Goal: Obtain resource: Download file/media

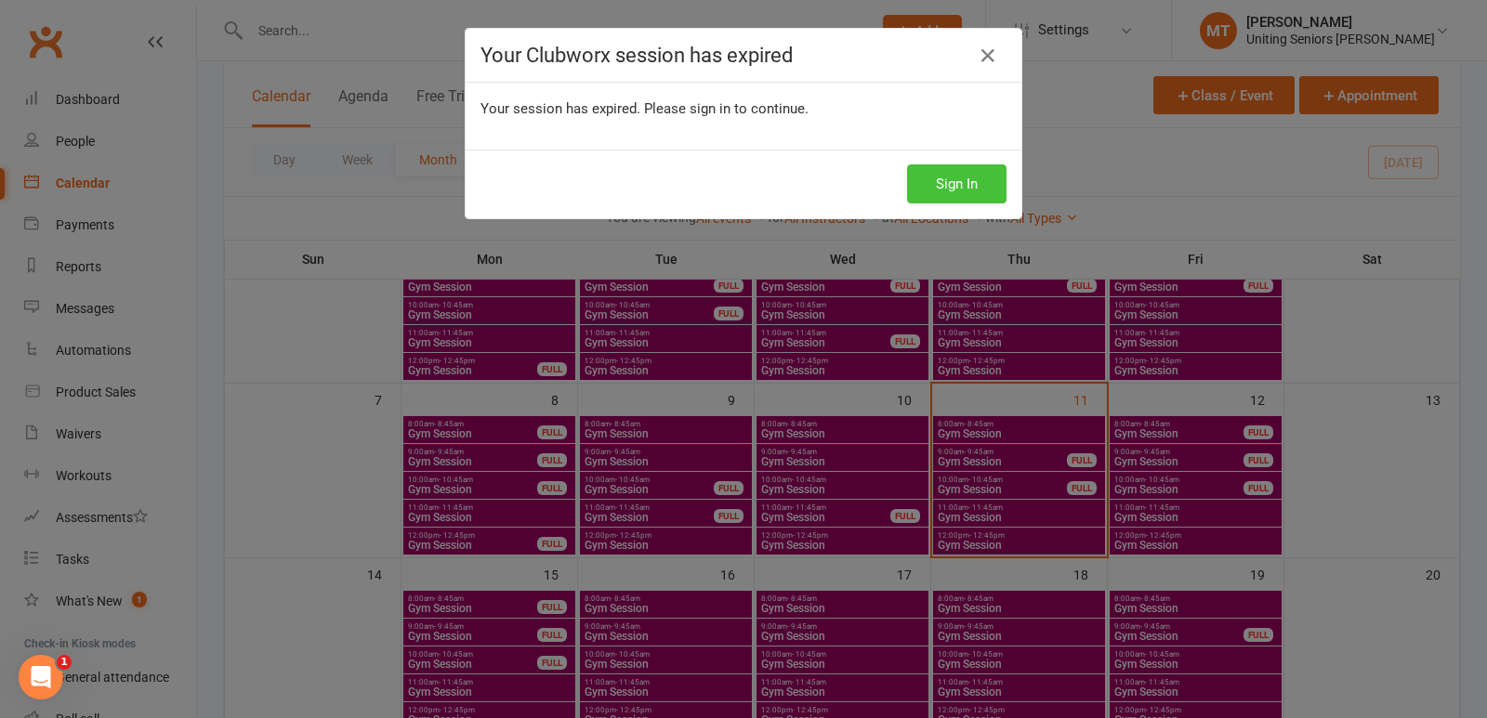
click at [946, 188] on button "Sign In" at bounding box center [956, 184] width 99 height 39
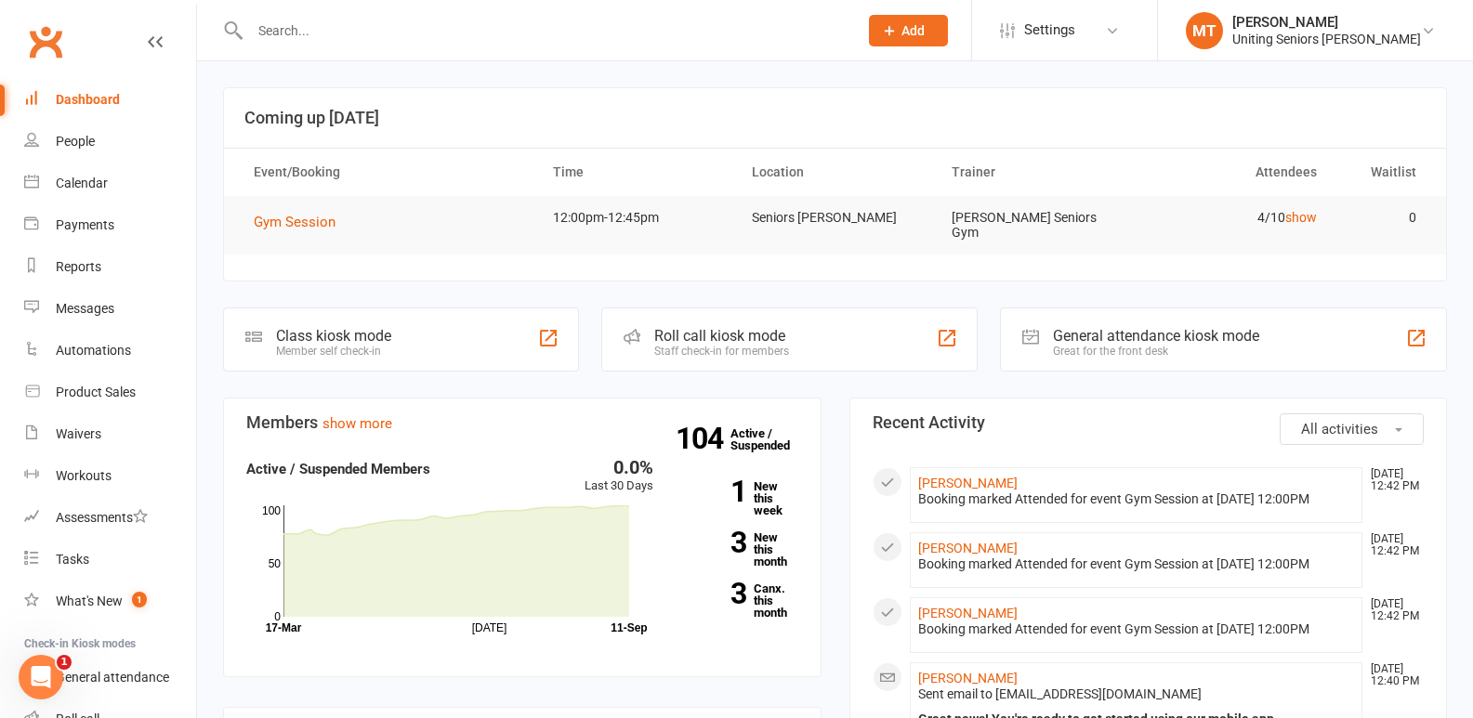
click at [367, 43] on input "text" at bounding box center [544, 31] width 600 height 26
click at [101, 271] on link "Reports" at bounding box center [110, 267] width 172 height 42
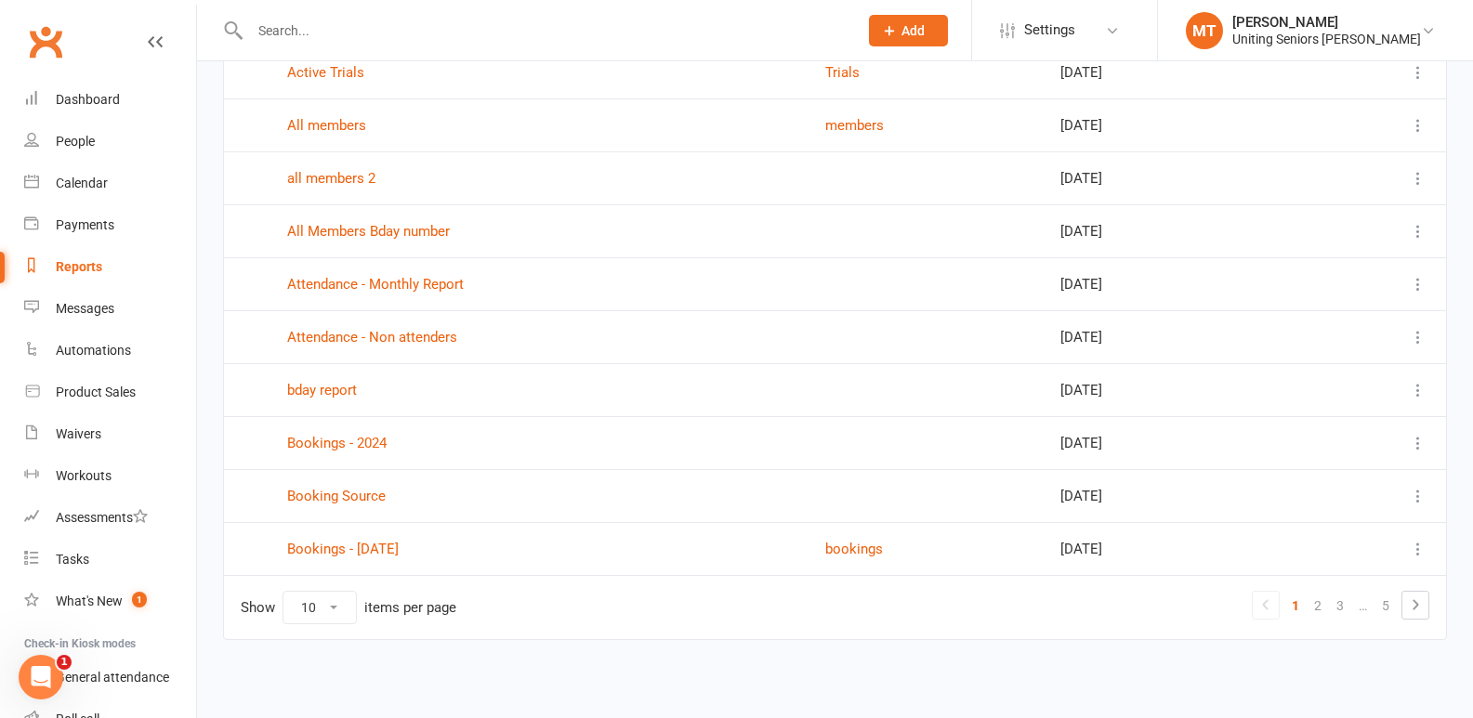
scroll to position [208, 0]
click at [1324, 608] on link "2" at bounding box center [1318, 605] width 22 height 26
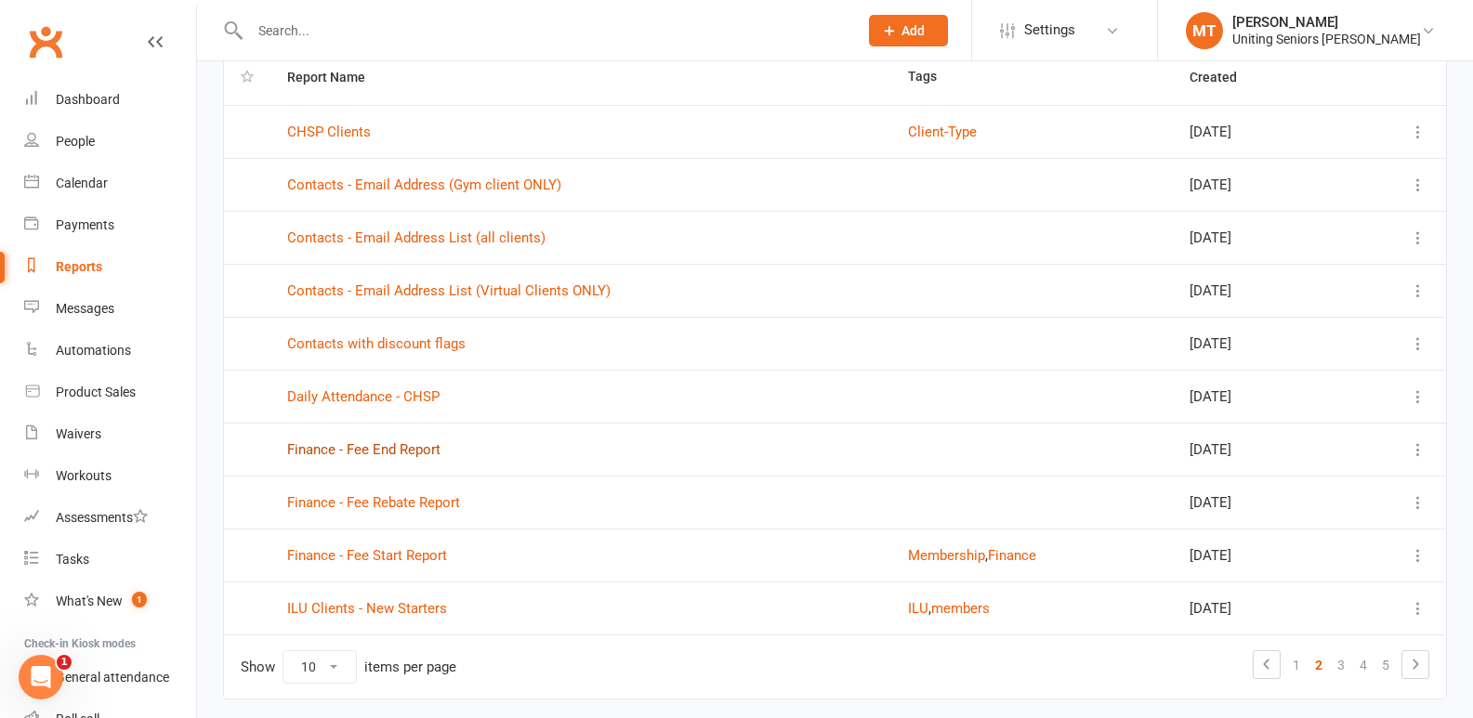
scroll to position [115, 0]
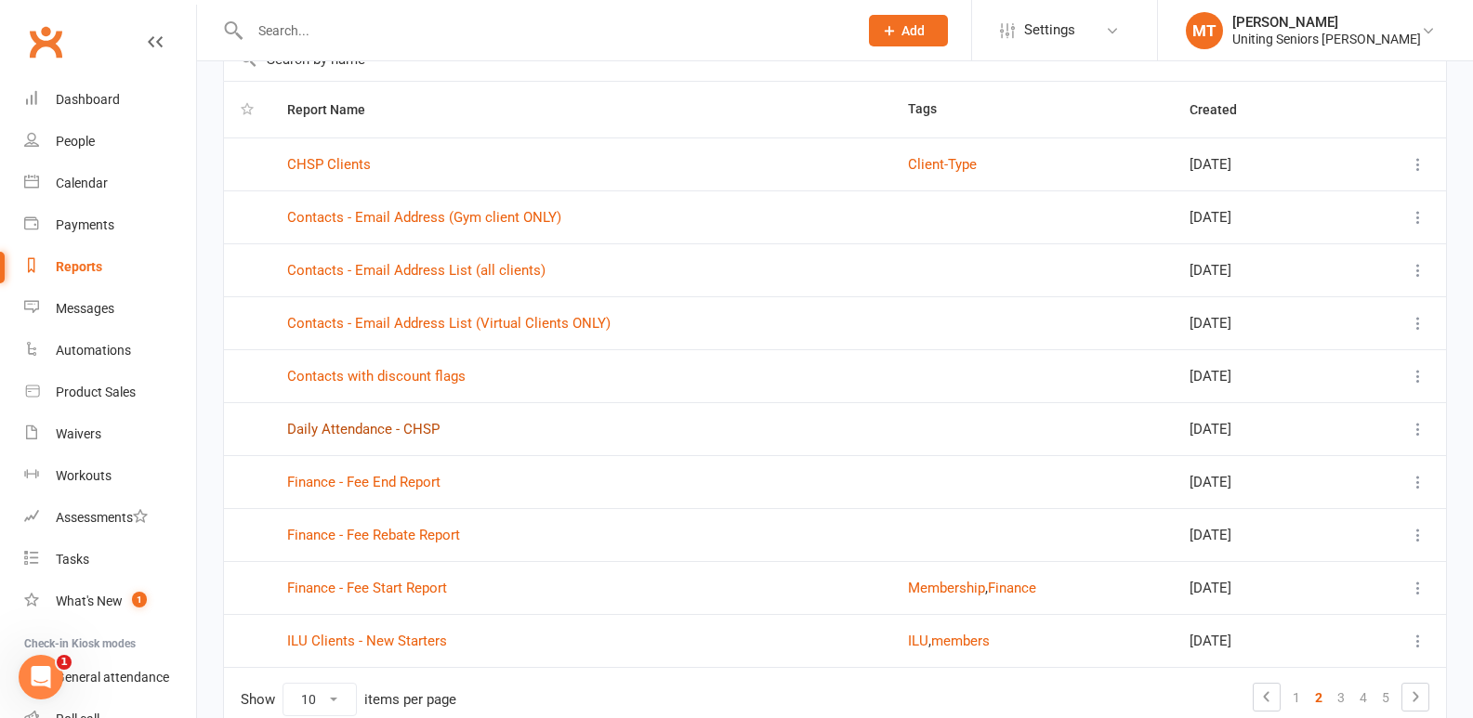
click at [424, 423] on link "Daily Attendance - CHSP" at bounding box center [363, 429] width 152 height 17
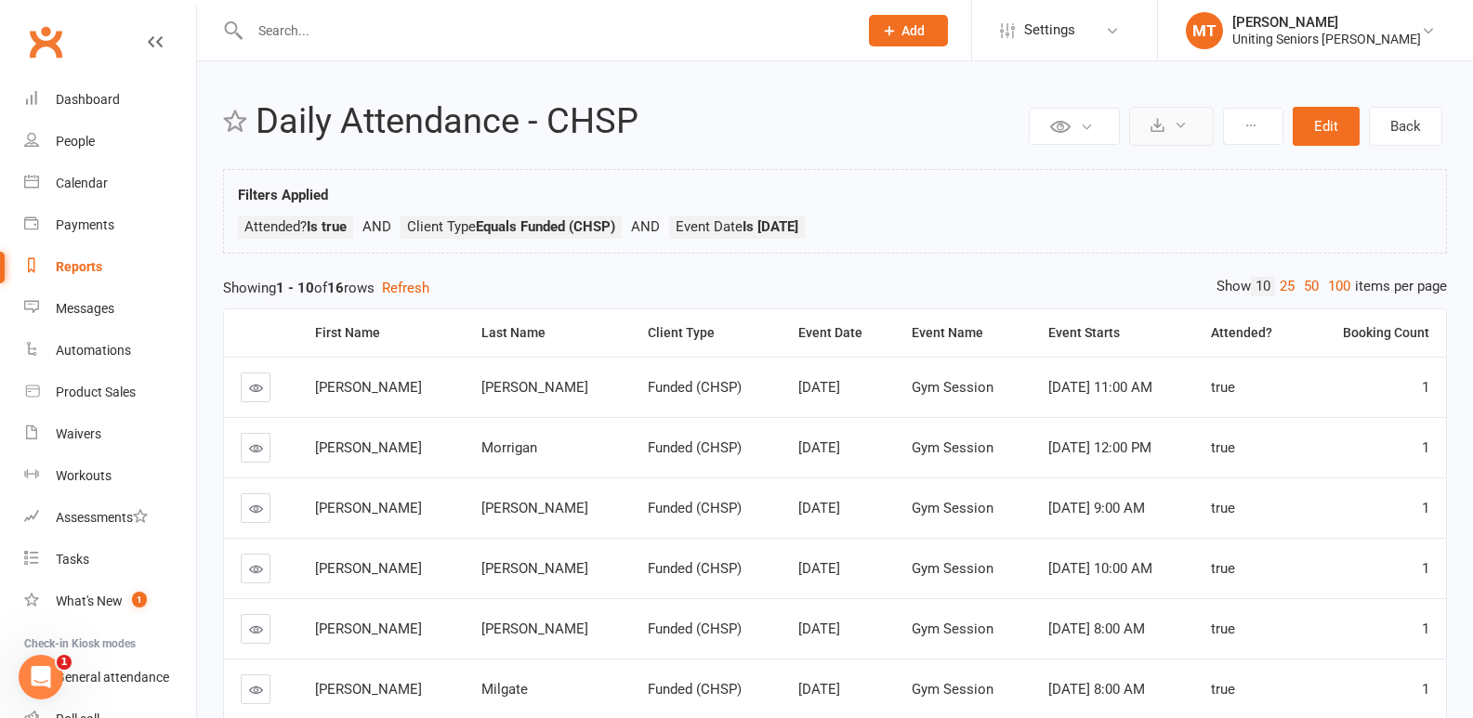
click at [1194, 123] on button at bounding box center [1171, 126] width 85 height 39
click at [1151, 166] on link "Export to CSV" at bounding box center [1115, 170] width 195 height 37
click at [332, 14] on div at bounding box center [534, 30] width 622 height 60
click at [332, 26] on input "text" at bounding box center [544, 31] width 600 height 26
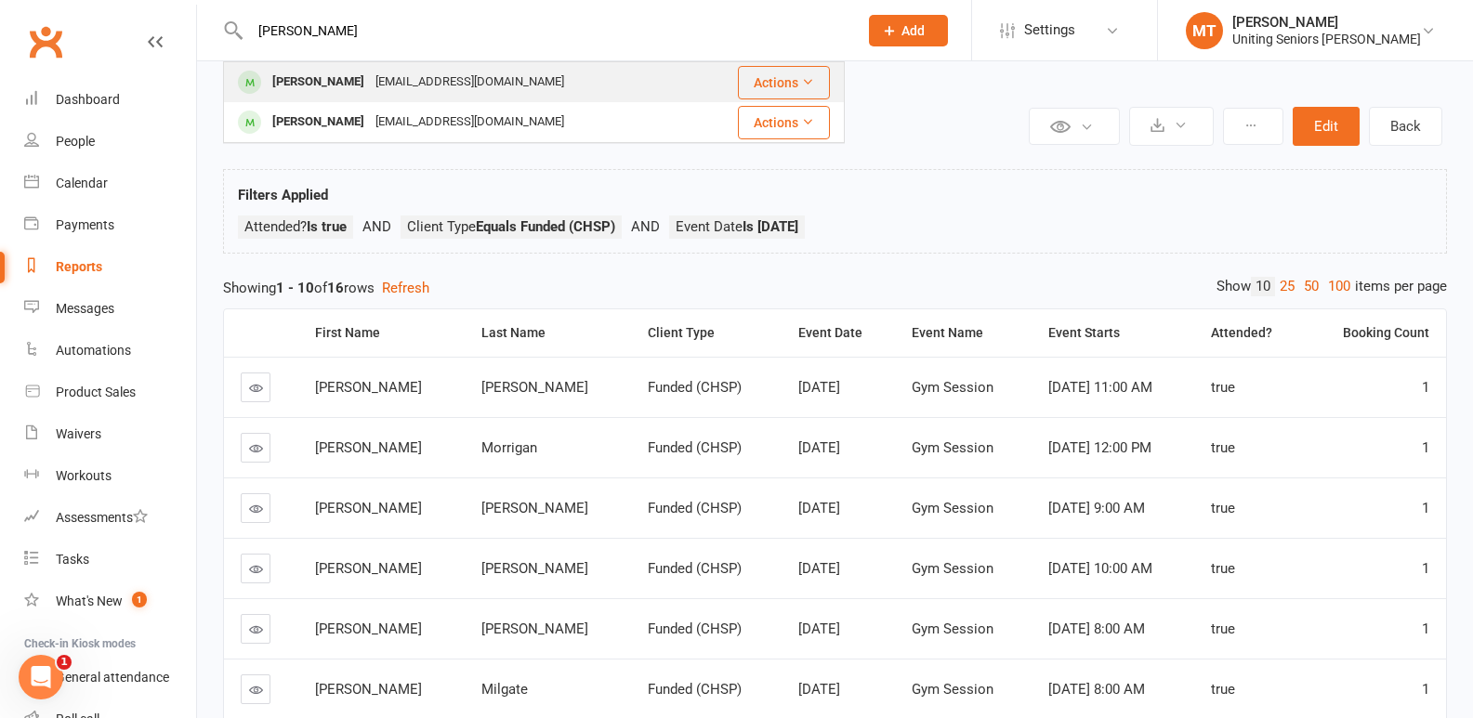
type input "denise ti"
click at [328, 90] on div "Denise Tierney" at bounding box center [318, 82] width 103 height 27
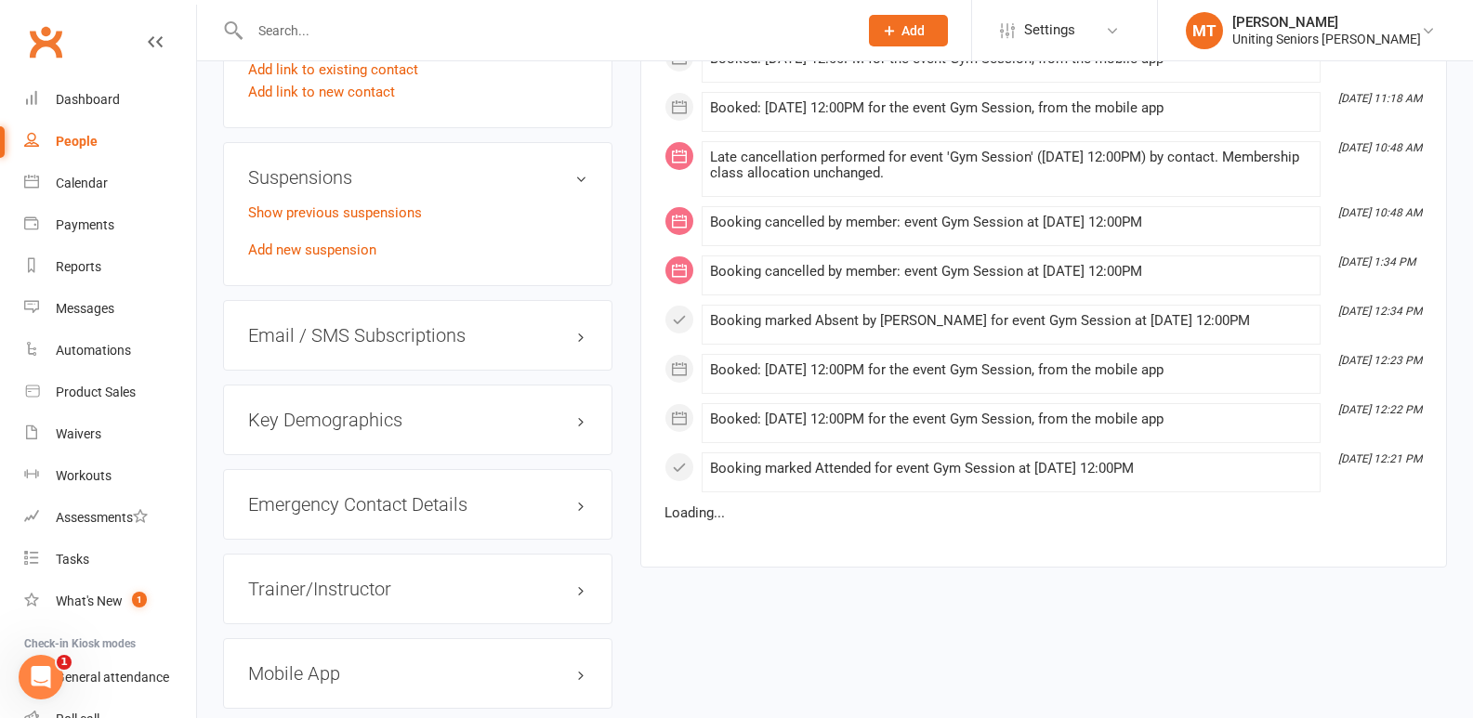
scroll to position [1619, 0]
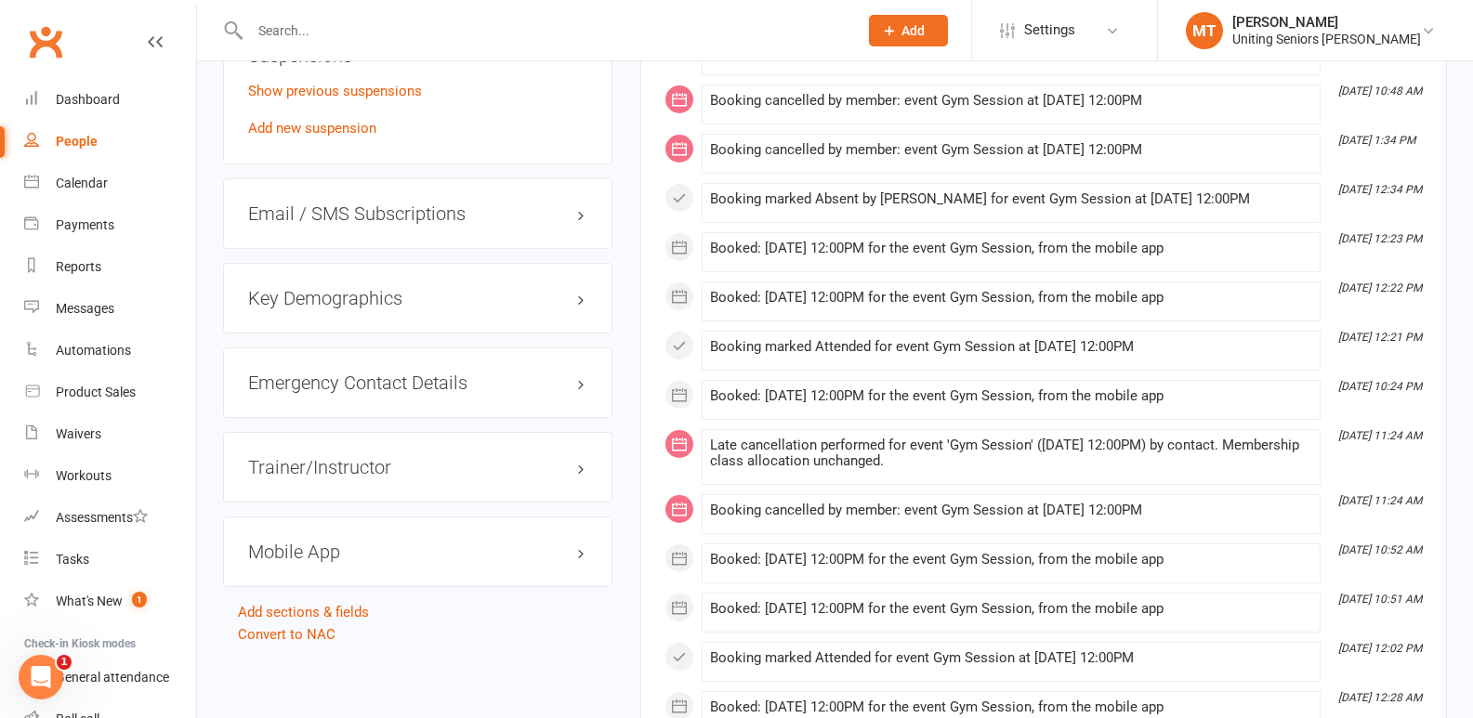
click at [322, 545] on h3 "Mobile App" at bounding box center [417, 552] width 339 height 20
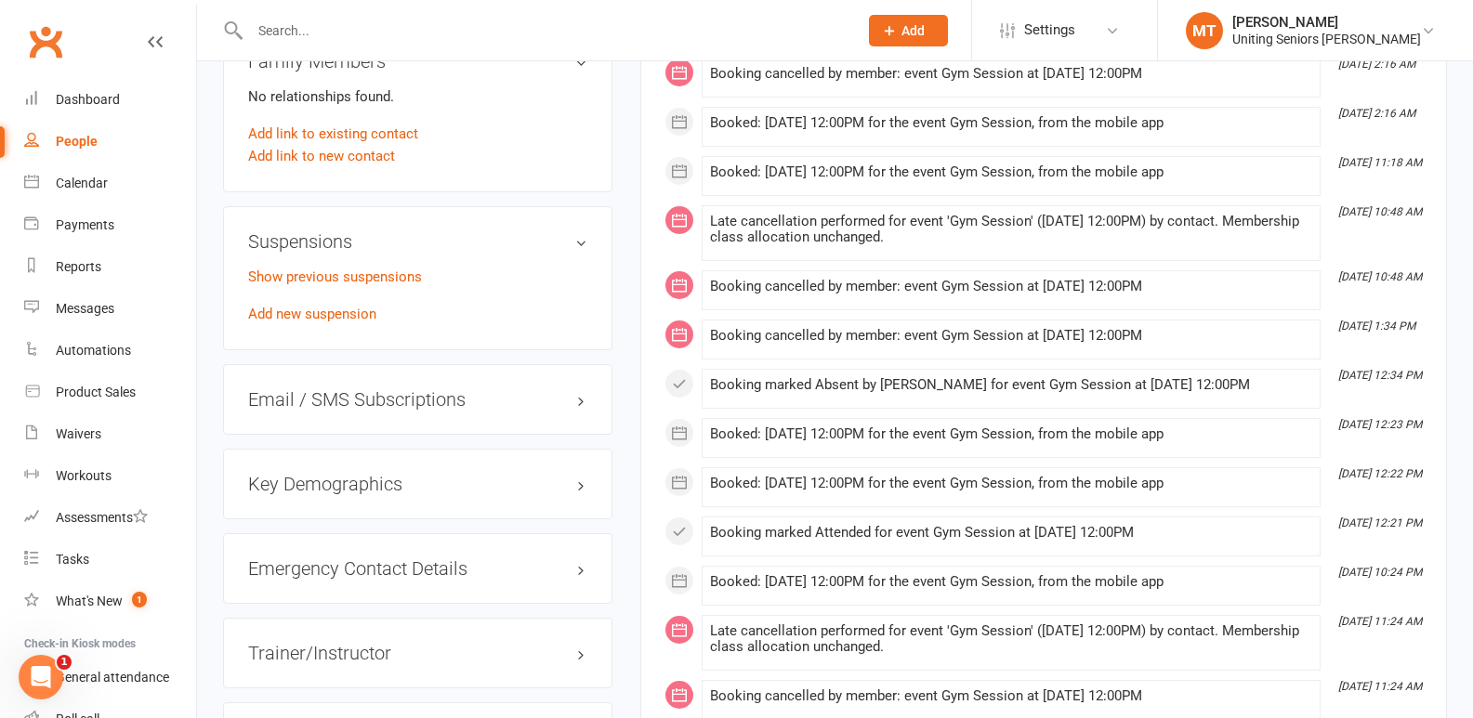
scroll to position [1154, 0]
